Goal: Information Seeking & Learning: Learn about a topic

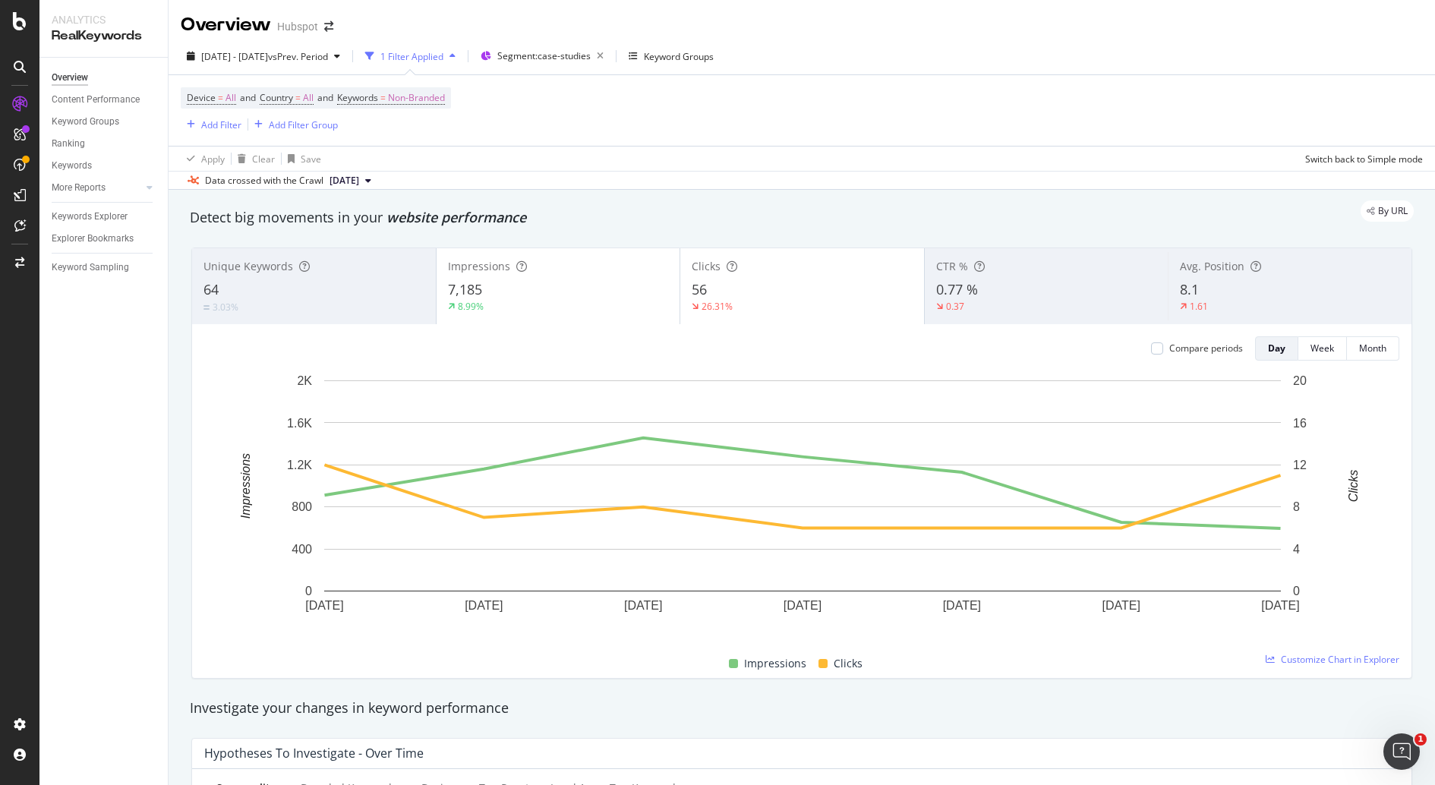
click at [825, 280] on div "56" at bounding box center [802, 290] width 221 height 20
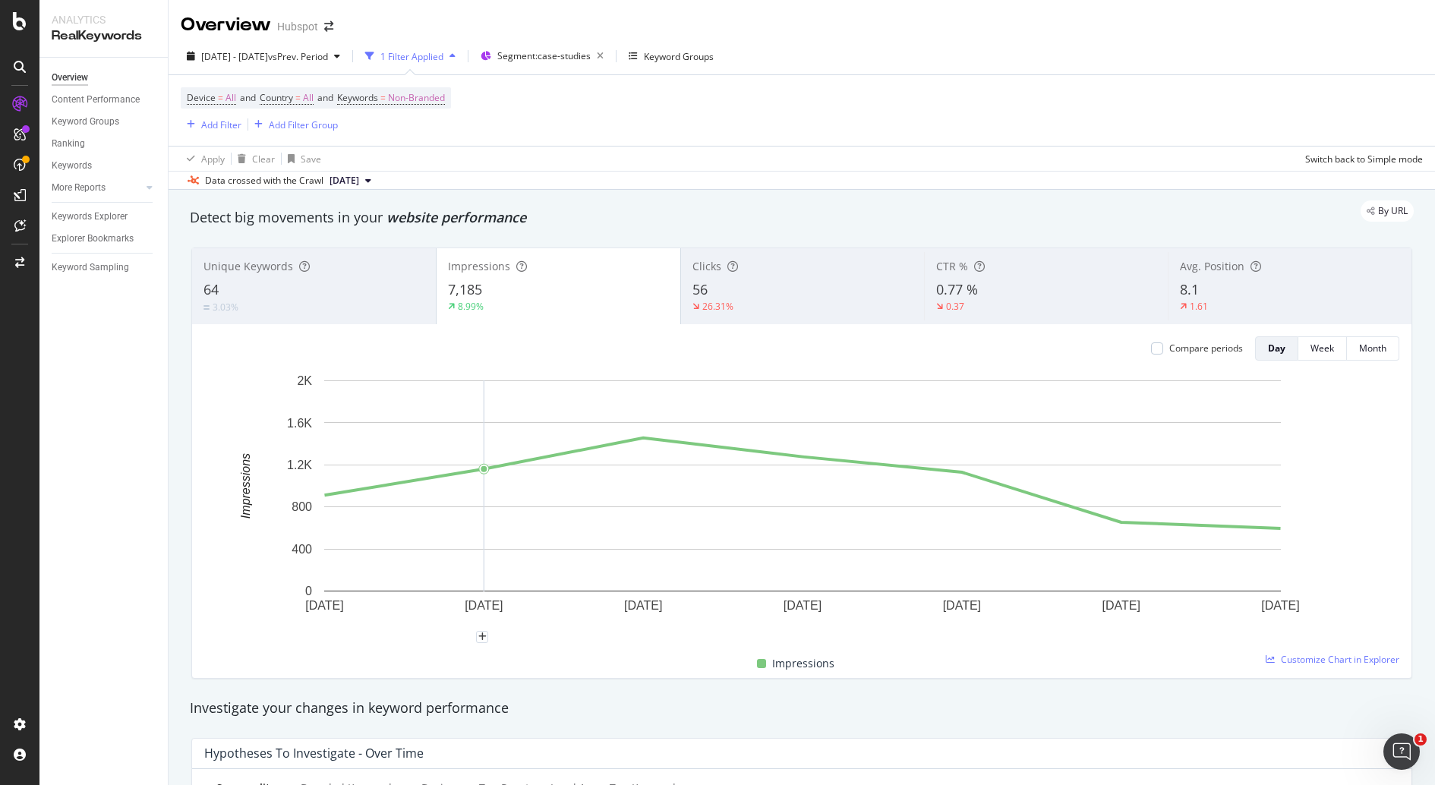
click at [771, 296] on div "56" at bounding box center [802, 290] width 221 height 20
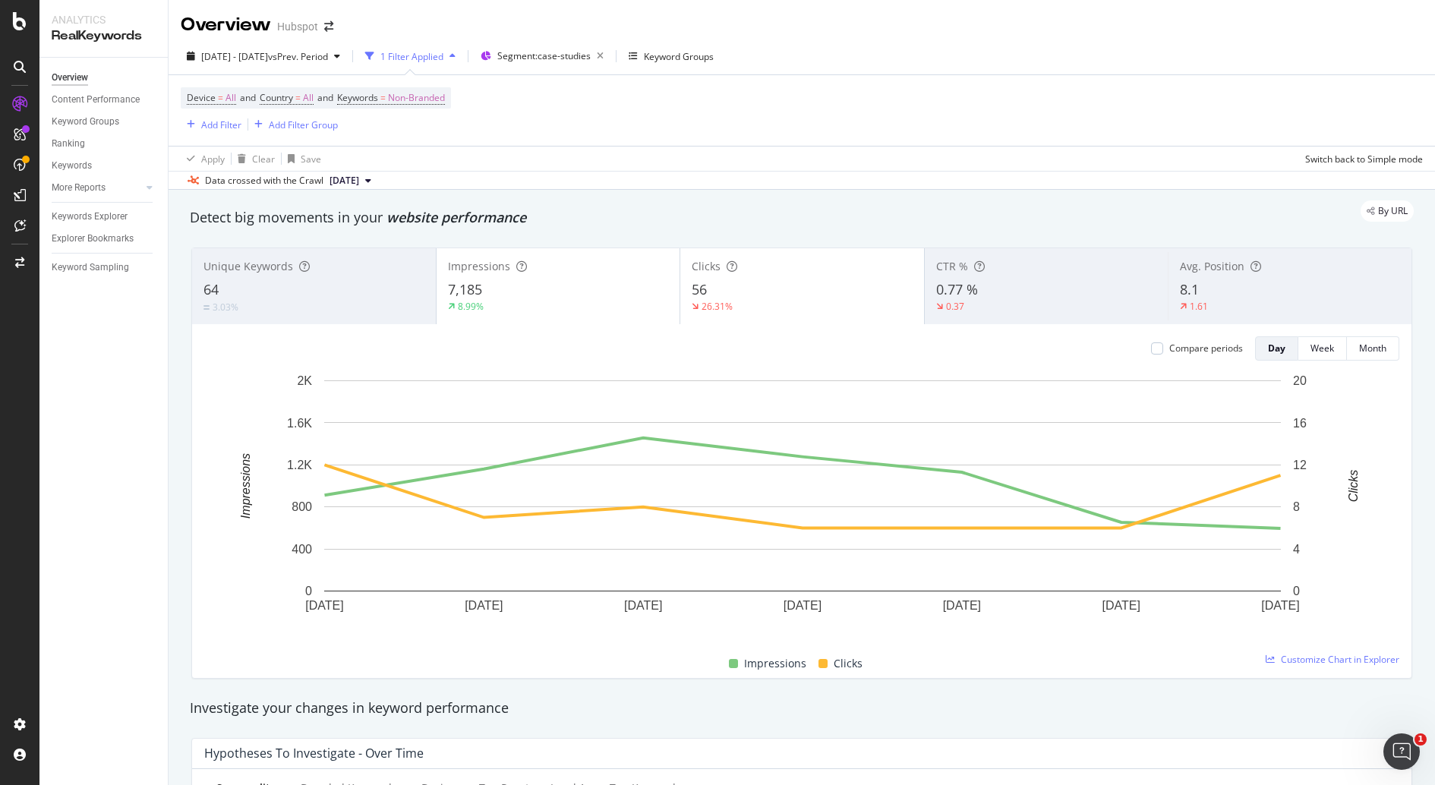
click at [969, 280] on div "0.77 %" at bounding box center [1046, 290] width 221 height 20
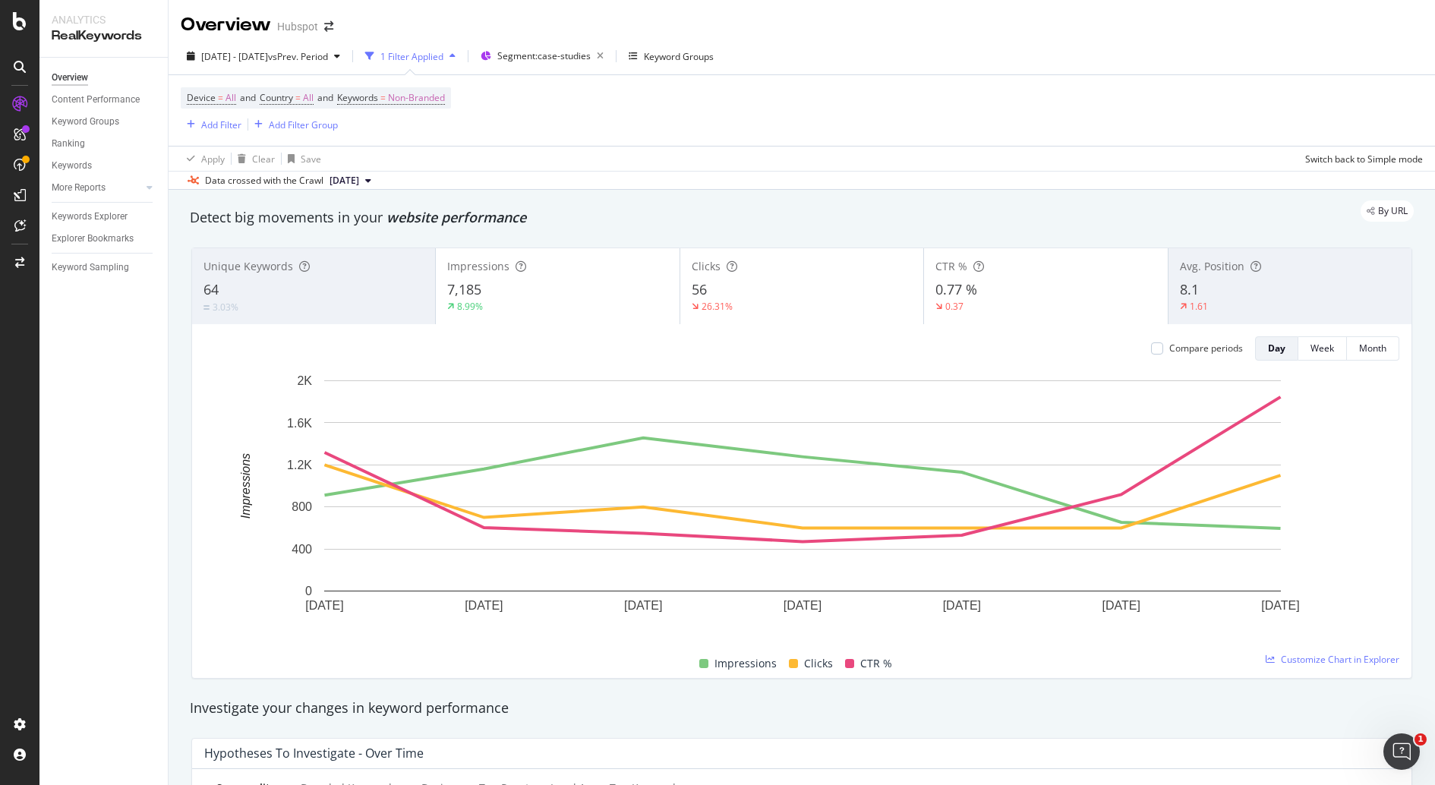
click at [1023, 269] on div "CTR %" at bounding box center [1045, 266] width 220 height 15
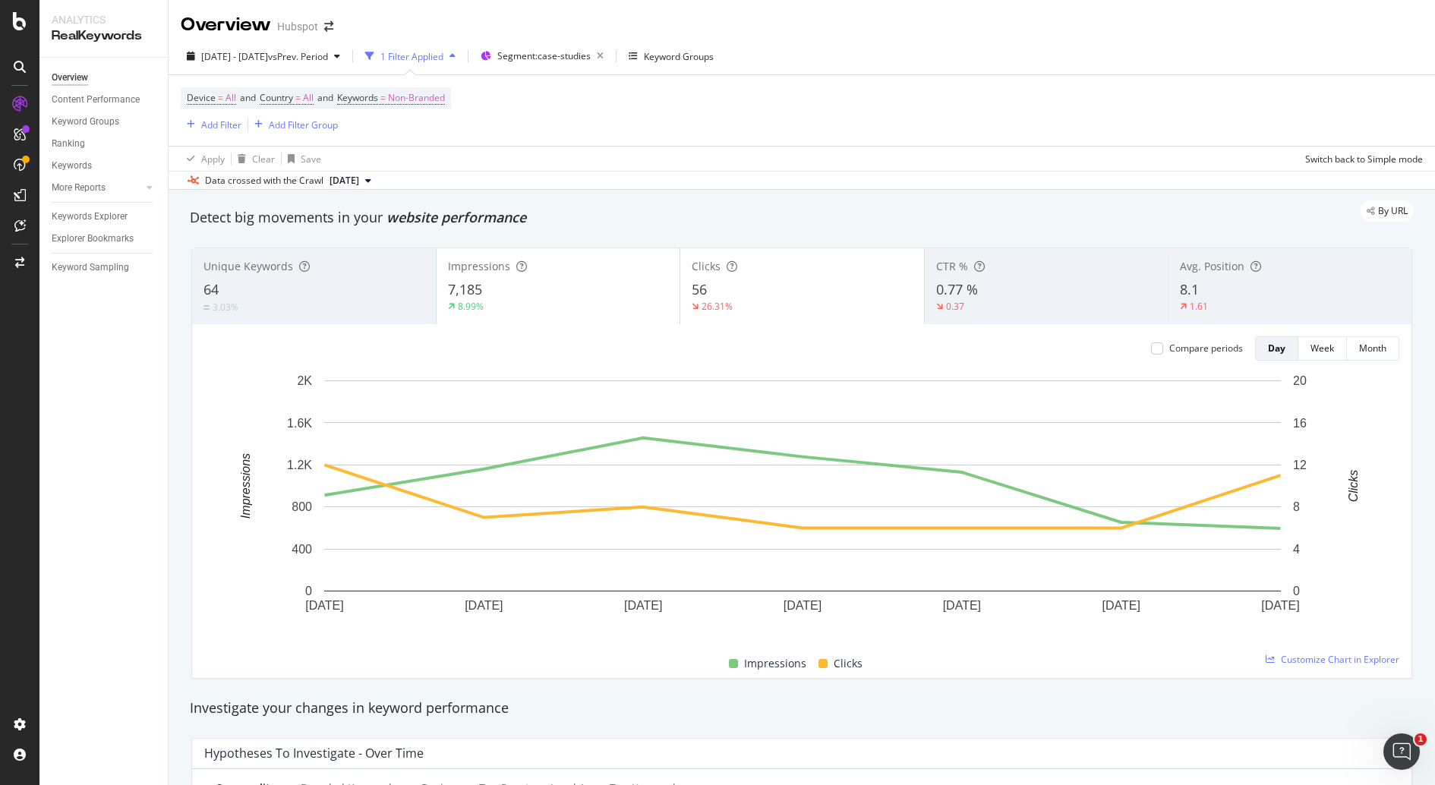
click at [1253, 285] on div "8.1" at bounding box center [1290, 290] width 220 height 20
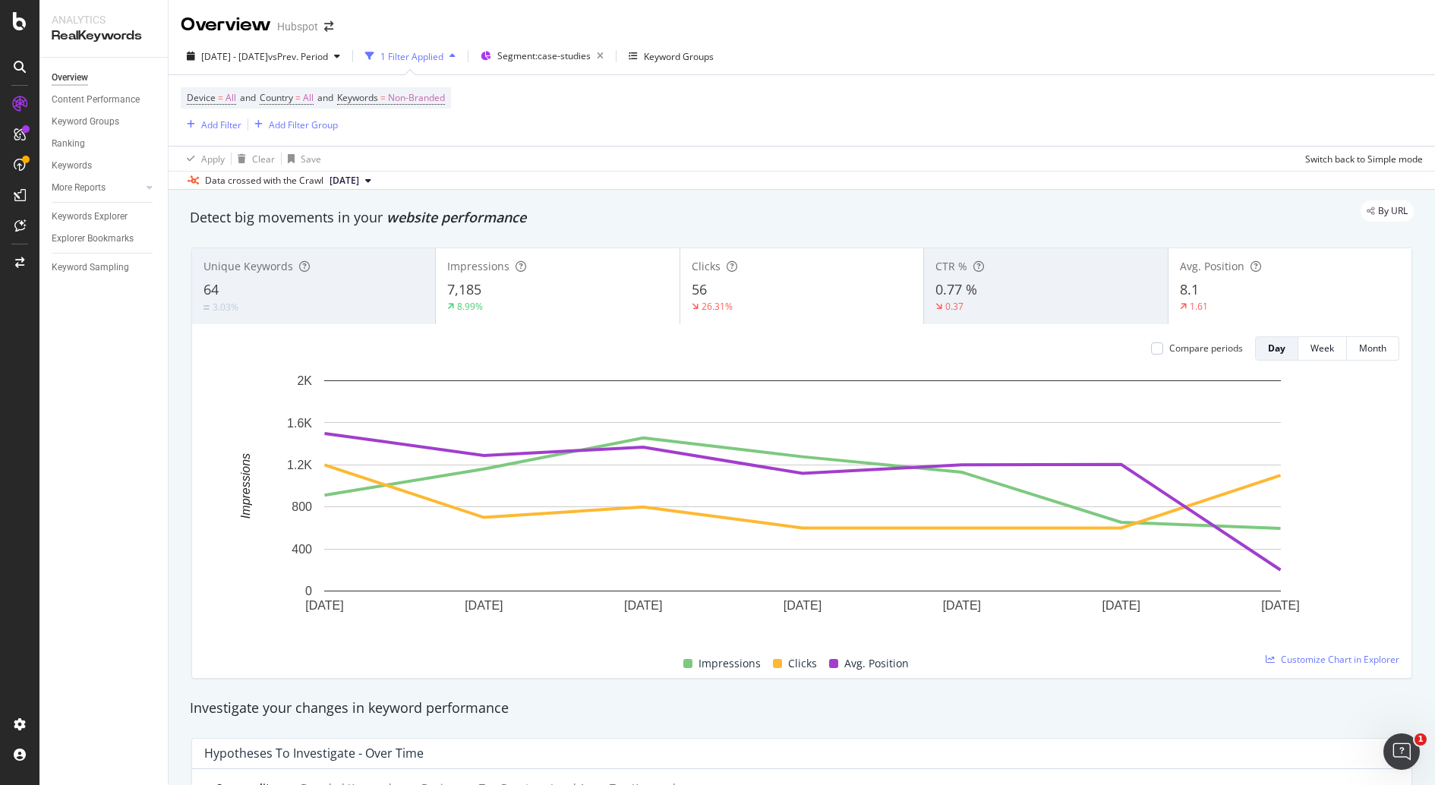
click at [1229, 286] on div "8.1" at bounding box center [1290, 290] width 220 height 20
